Goal: Find contact information: Find contact information

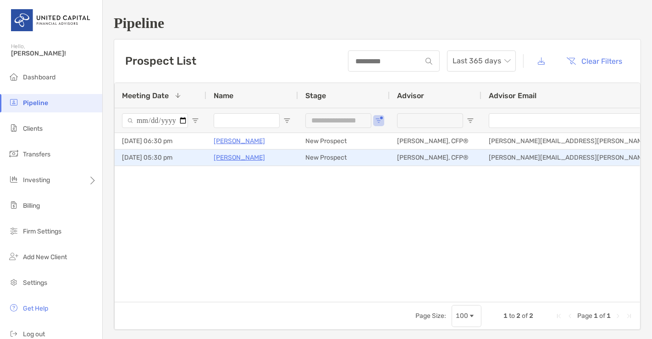
click at [236, 153] on p "[PERSON_NAME]" at bounding box center [239, 157] width 51 height 11
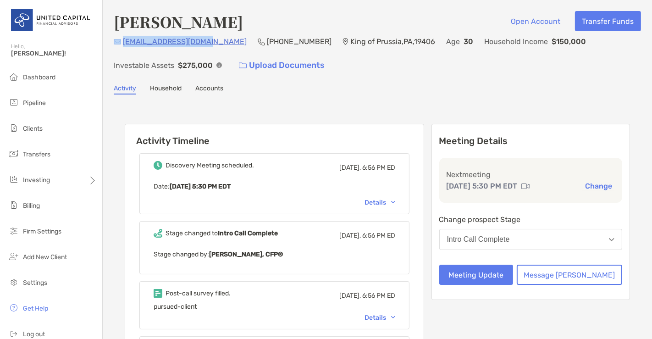
drag, startPoint x: 211, startPoint y: 43, endPoint x: 121, endPoint y: 44, distance: 89.9
click at [121, 44] on div "evan.abouaf@gmail.com (201) 543-3214 King of Prussia , PA , 19406 Age 30 Househ…" at bounding box center [377, 55] width 527 height 39
copy div "evan.abouaf@gmail.com"
